Goal: Communication & Community: Answer question/provide support

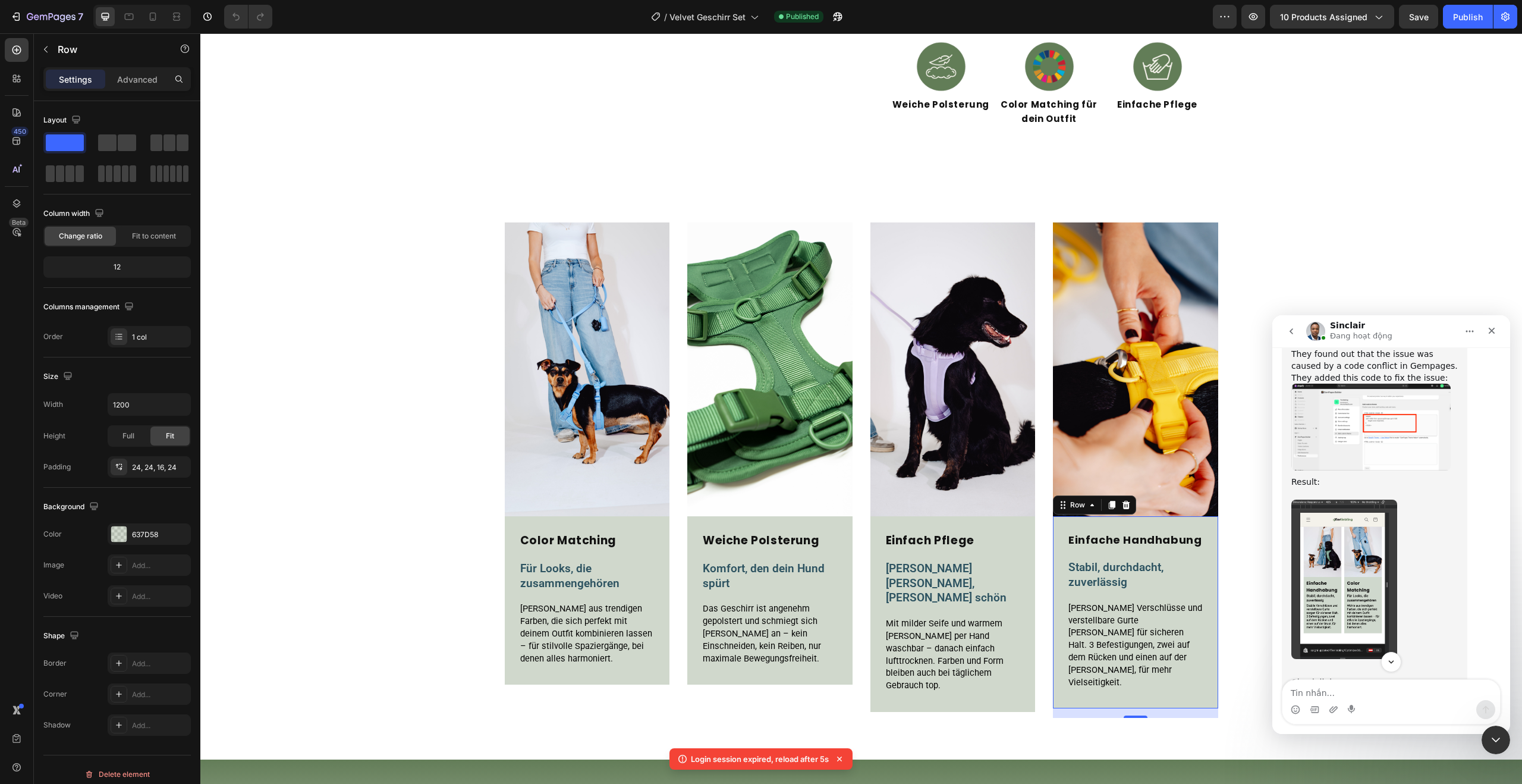
scroll to position [3943, 0]
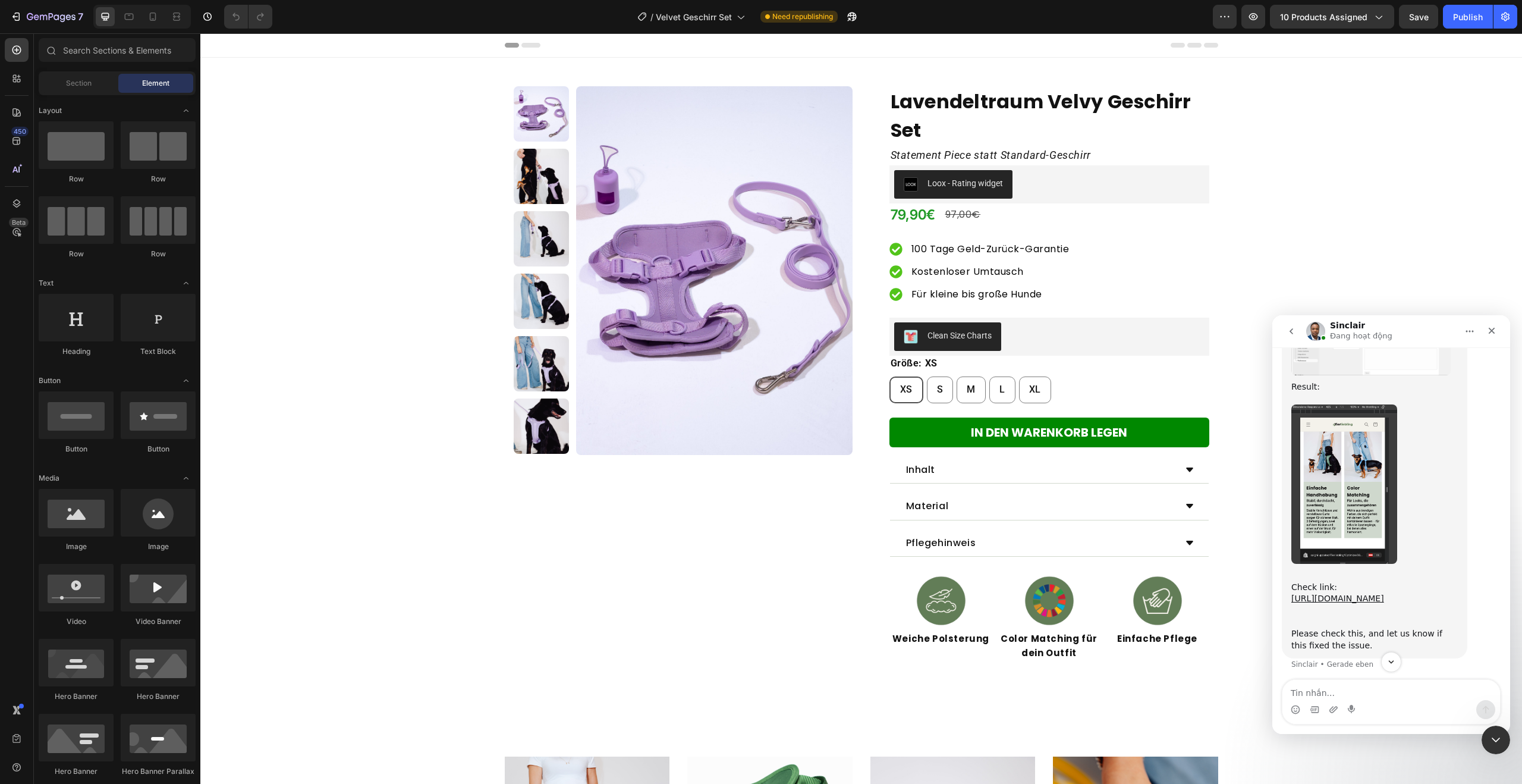
scroll to position [4040, 0]
click at [1358, 375] on img "Sinclair sagt…" at bounding box center [1371, 331] width 159 height 87
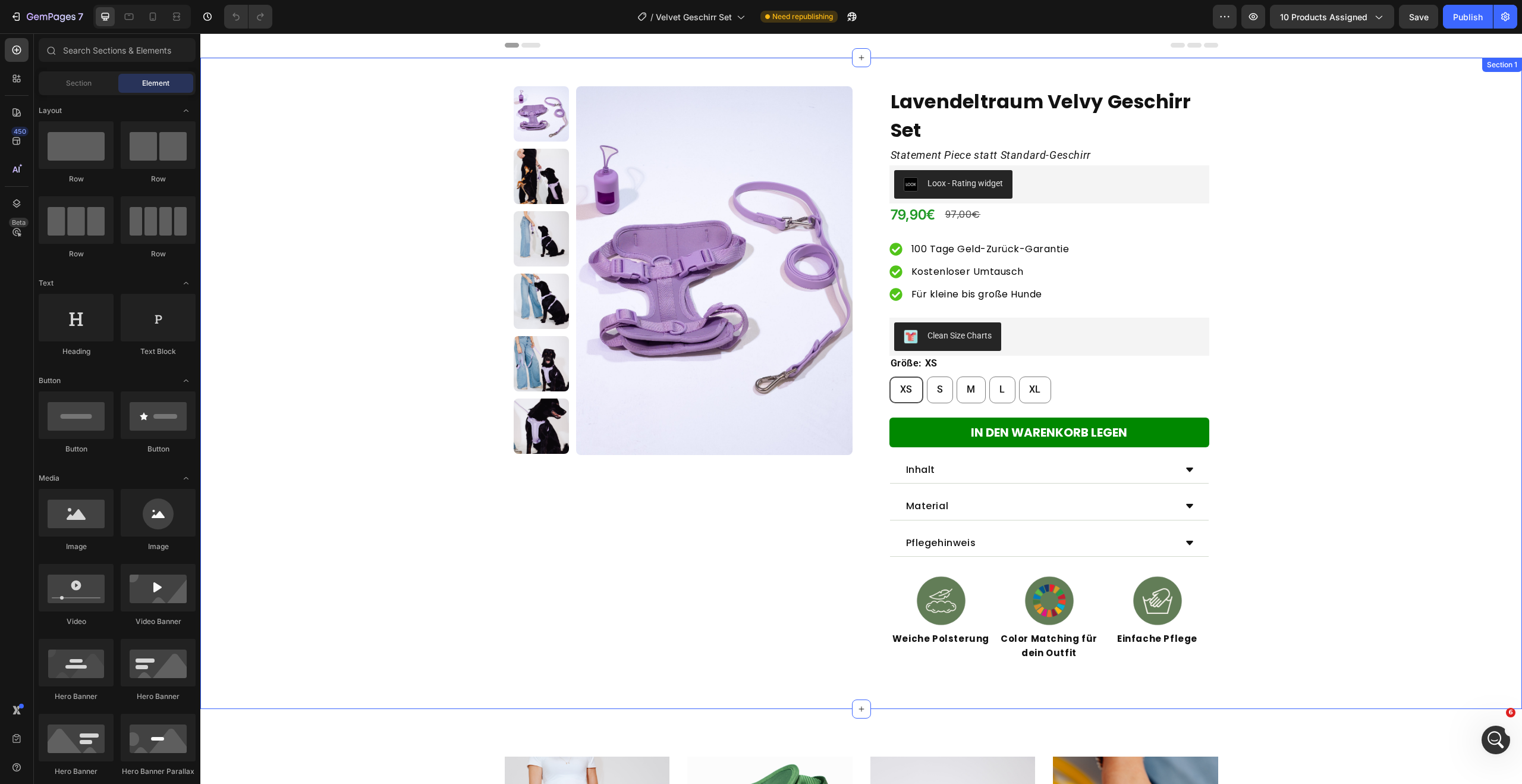
scroll to position [4196, 0]
click at [1501, 736] on icon "Intercom-Nachrichtendienst öffnen" at bounding box center [1495, 738] width 20 height 20
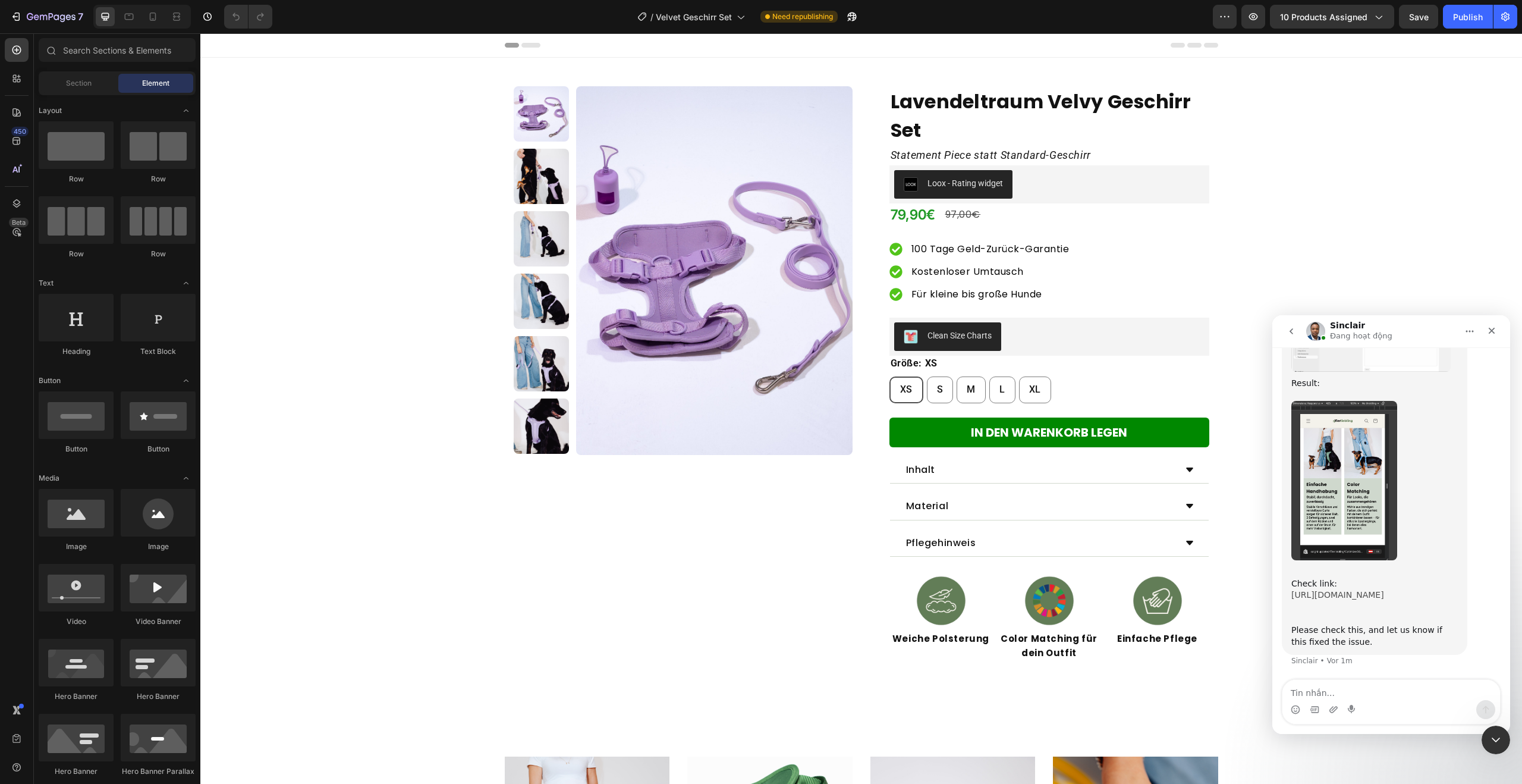
click at [1354, 590] on link "[URL][DOMAIN_NAME]" at bounding box center [1338, 594] width 93 height 10
drag, startPoint x: 74, startPoint y: 16, endPoint x: 123, endPoint y: 1, distance: 51.2
click at [74, 16] on icon "button" at bounding box center [73, 17] width 5 height 5
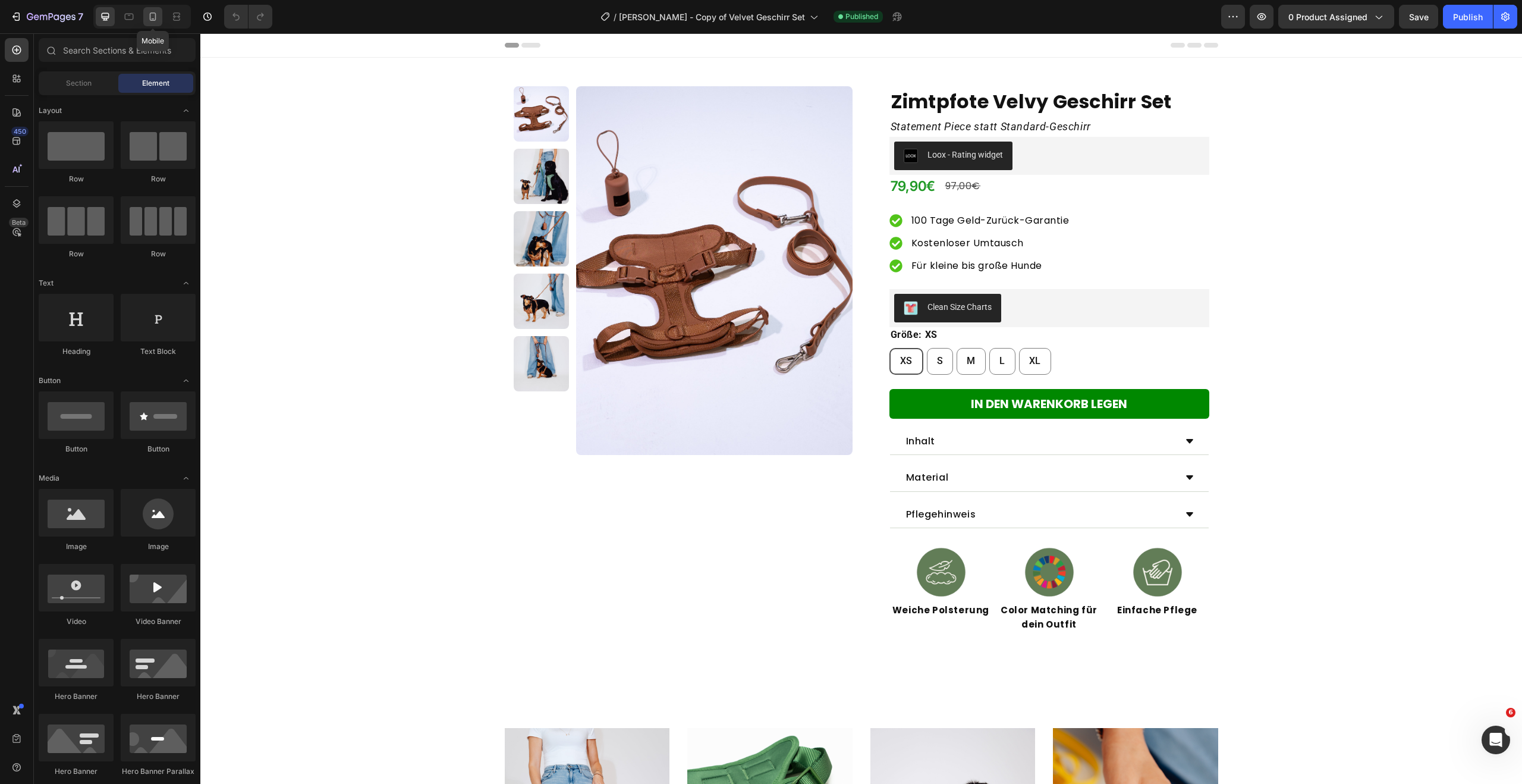
click at [158, 21] on icon at bounding box center [153, 17] width 12 height 12
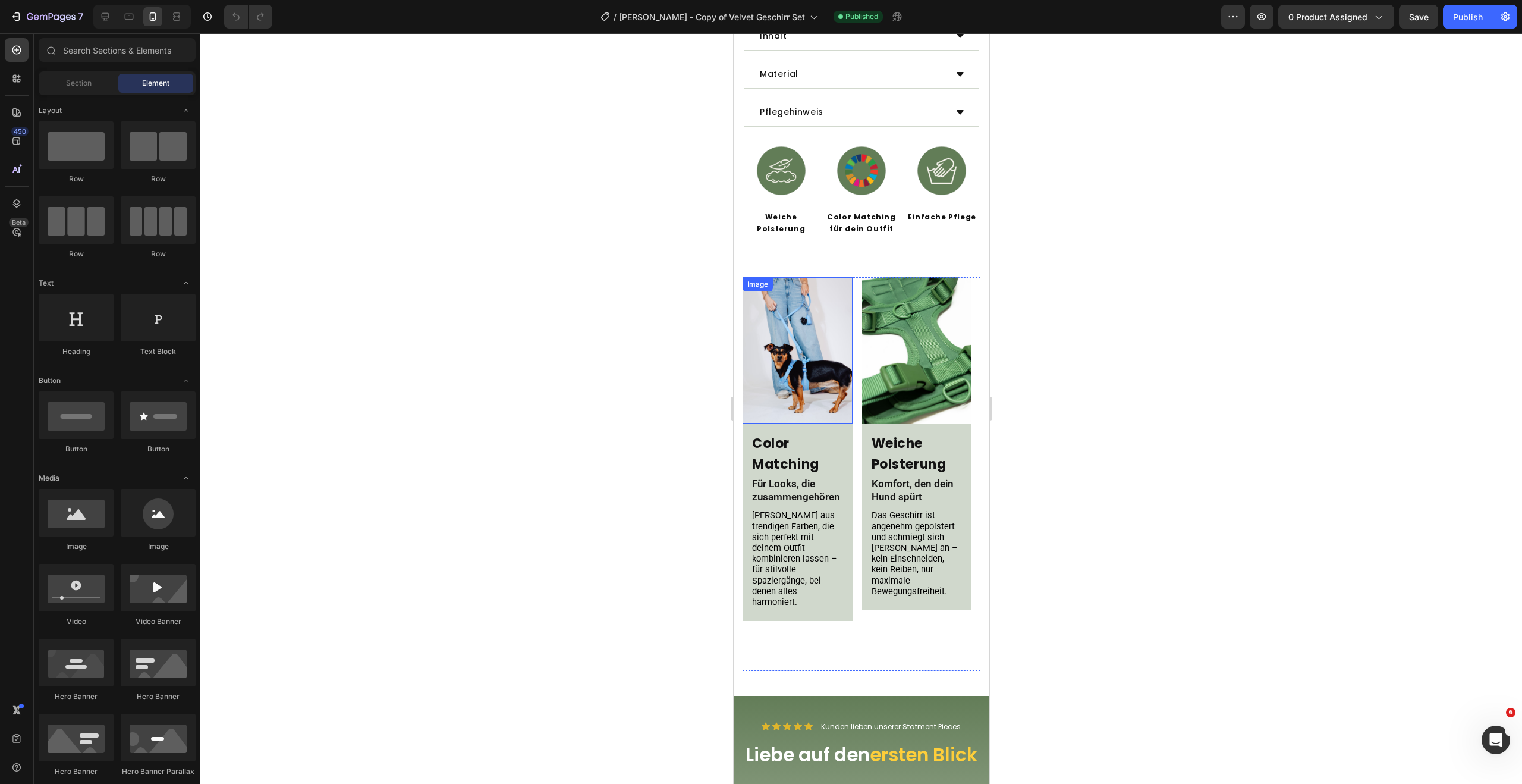
scroll to position [787, 0]
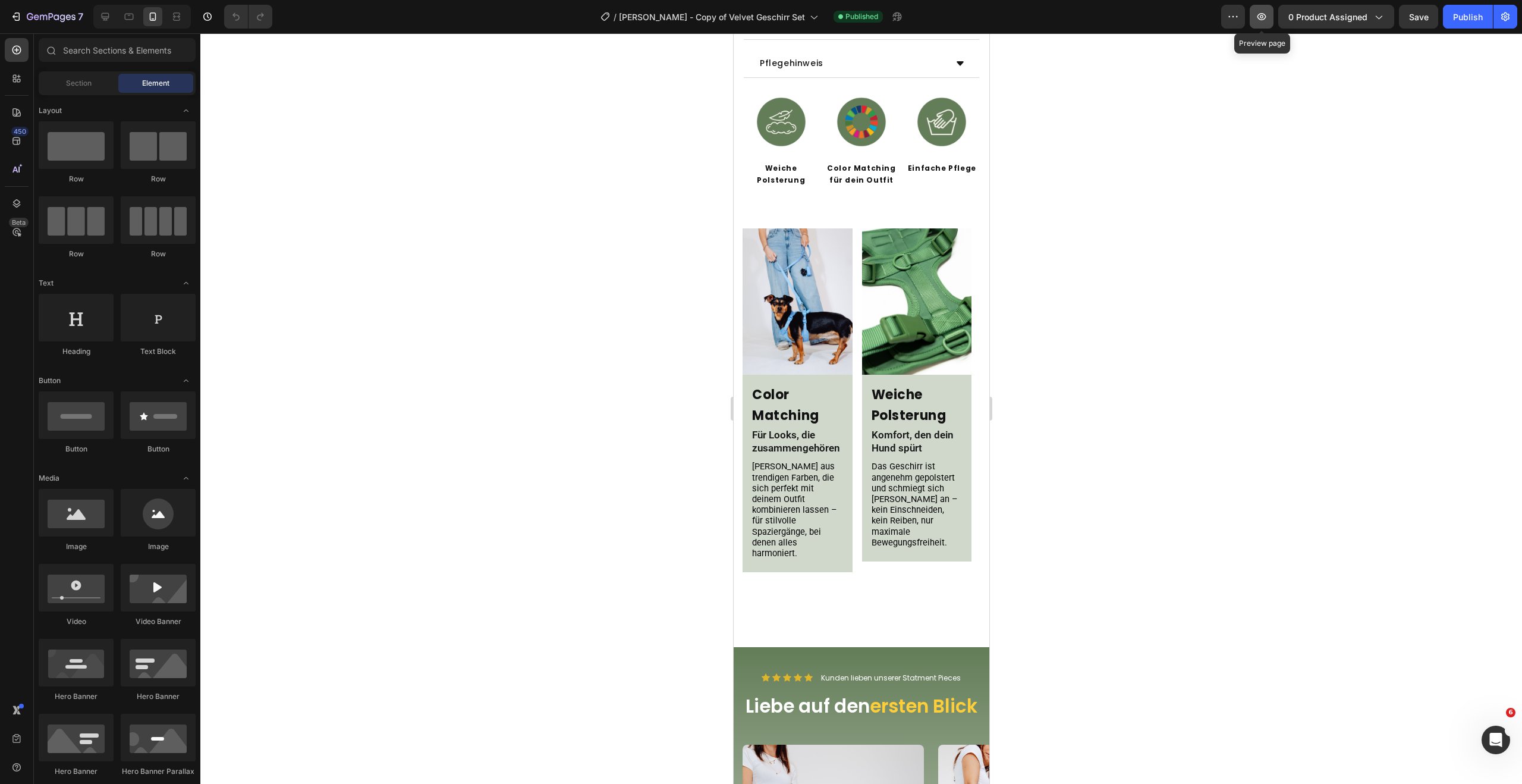
click at [1255, 14] on button "button" at bounding box center [1261, 16] width 23 height 23
click at [1511, 758] on div at bounding box center [861, 409] width 1322 height 751
click at [1495, 747] on div "Intercom-Nachrichtendienst öffnen" at bounding box center [1494, 738] width 39 height 39
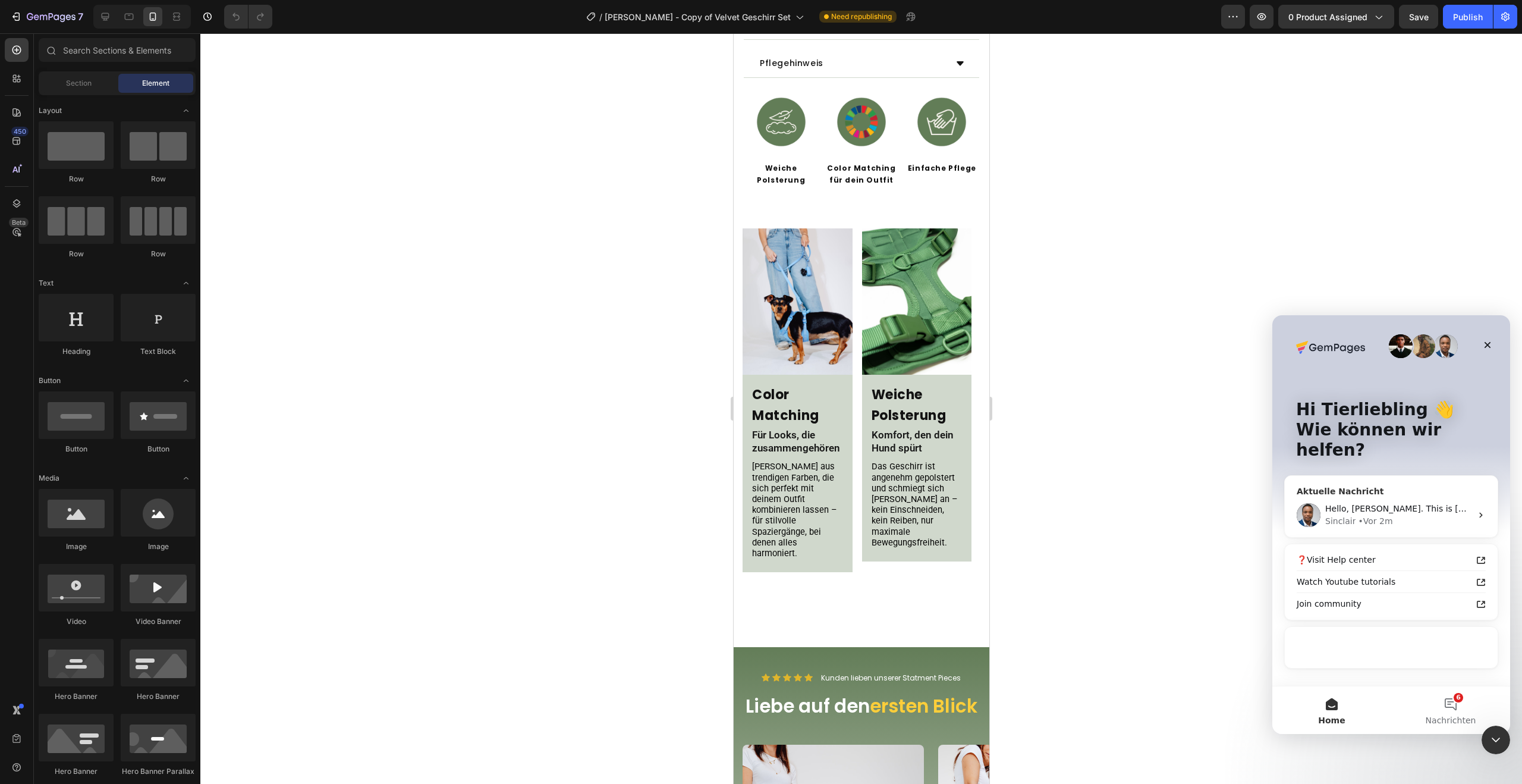
click at [1352, 515] on div "Sinclair" at bounding box center [1341, 521] width 30 height 13
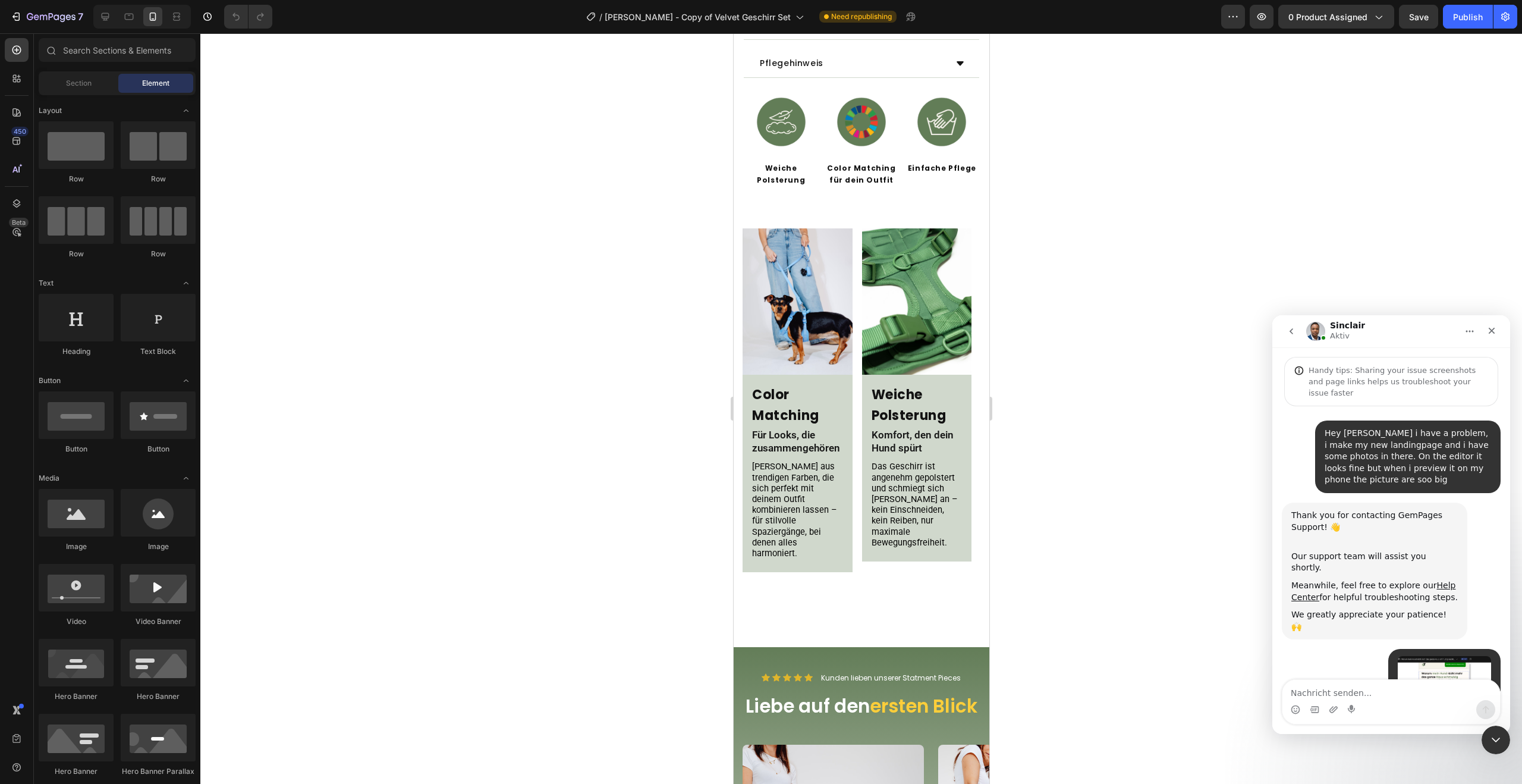
scroll to position [4196, 0]
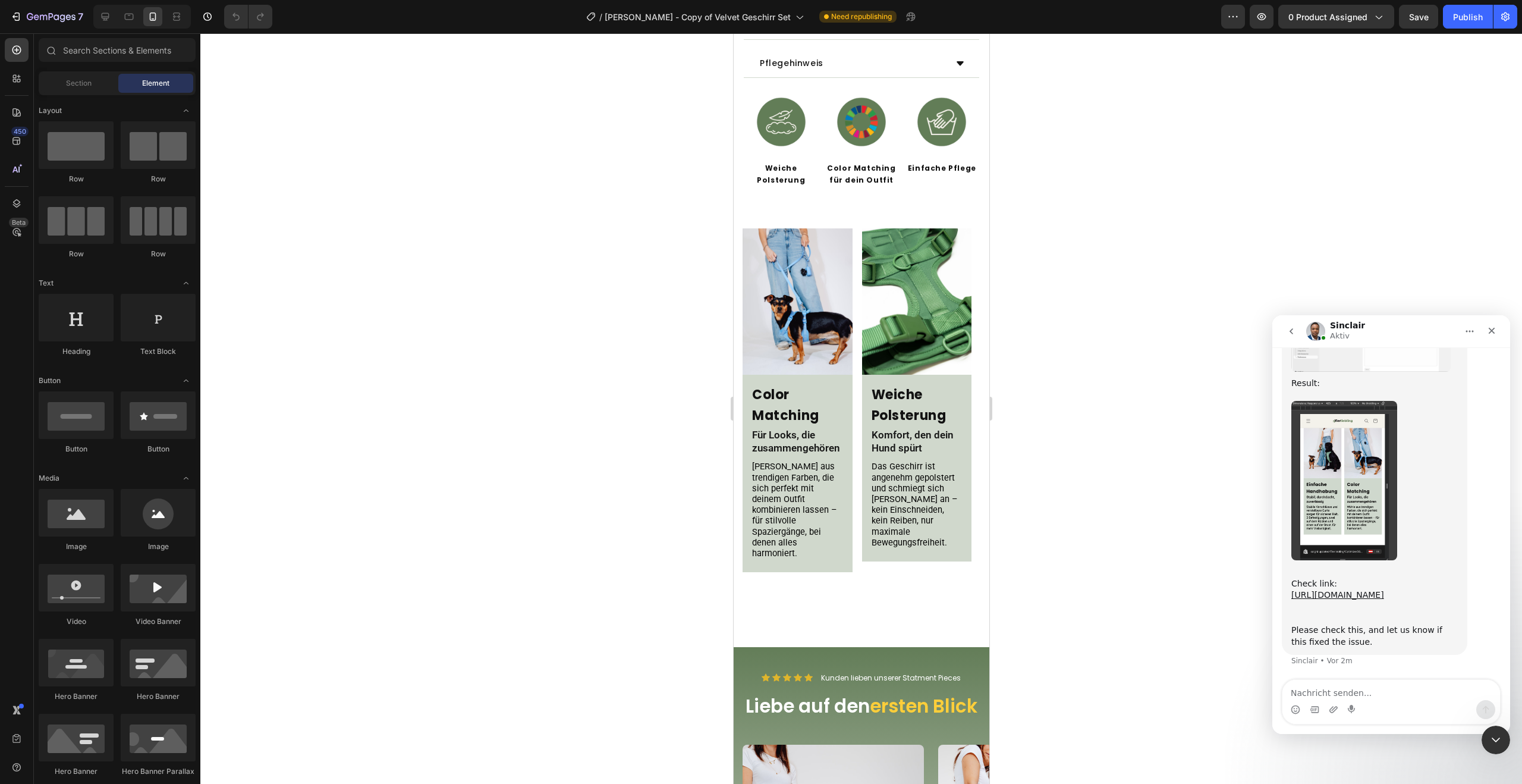
click at [1366, 692] on textarea "Nachricht senden..." at bounding box center [1391, 690] width 218 height 20
type textarea "perfect it worked out thanks"
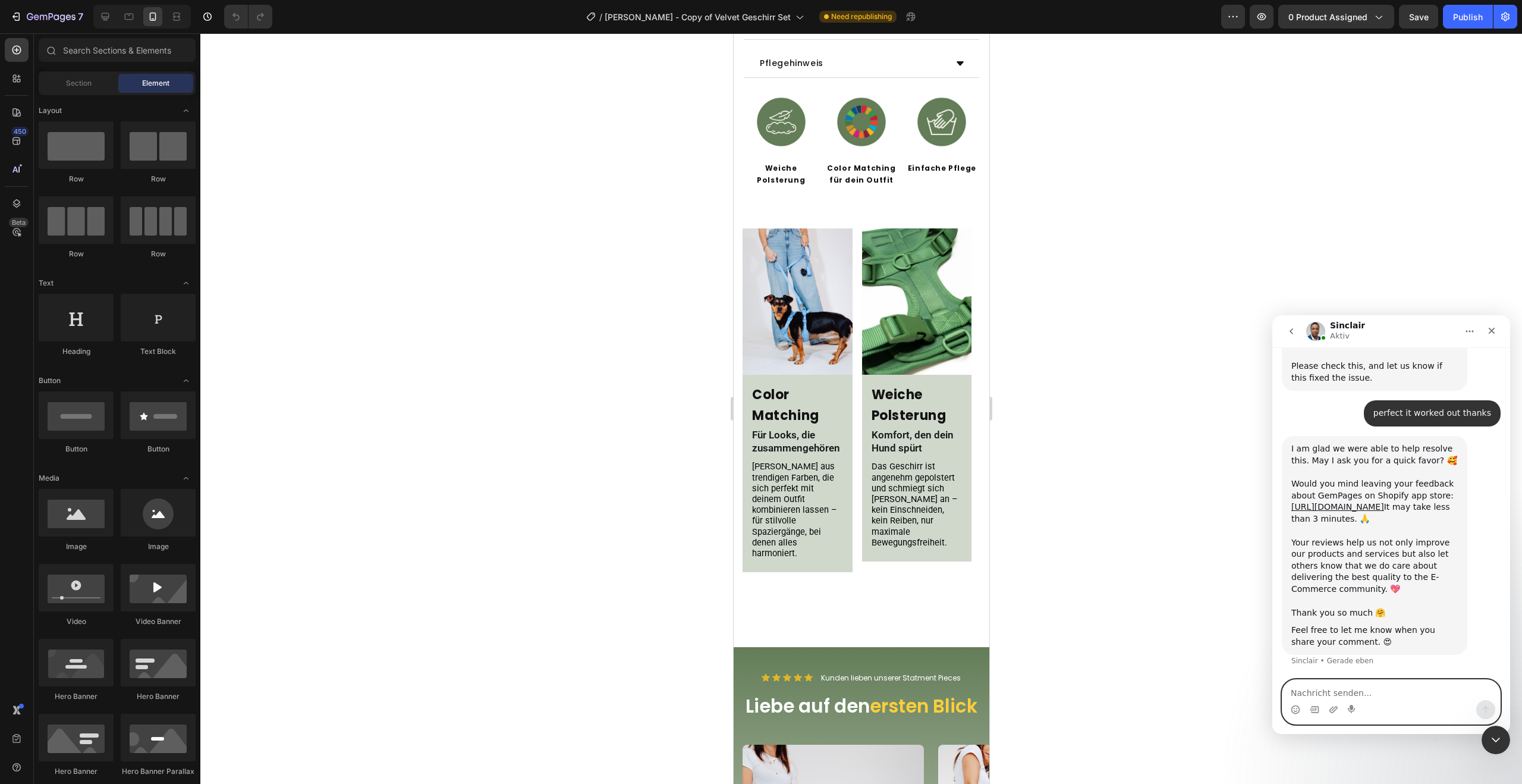
scroll to position [4459, 0]
click at [1492, 327] on icon "Schließen" at bounding box center [1492, 330] width 10 height 10
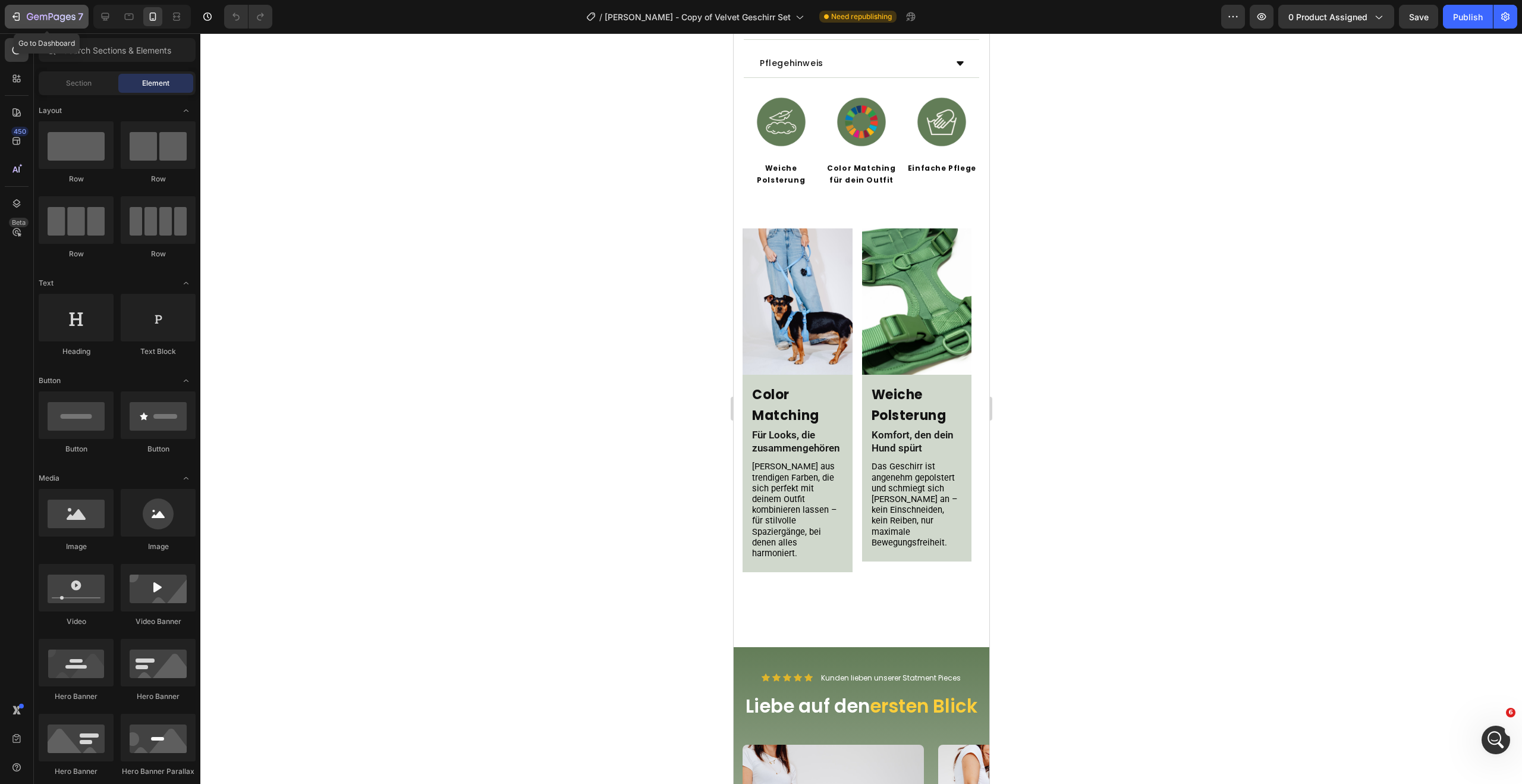
click at [38, 11] on div "7" at bounding box center [54, 17] width 57 height 14
